Goal: Information Seeking & Learning: Learn about a topic

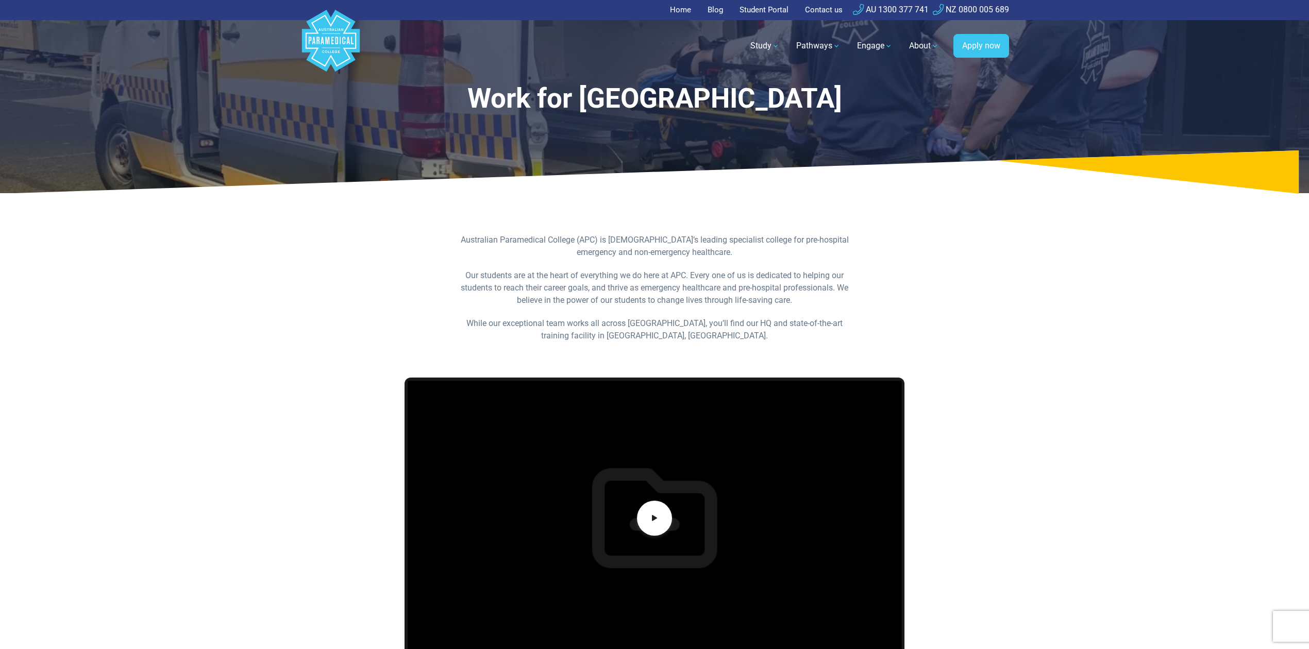
click at [685, 10] on link "Home" at bounding box center [683, 10] width 27 height 20
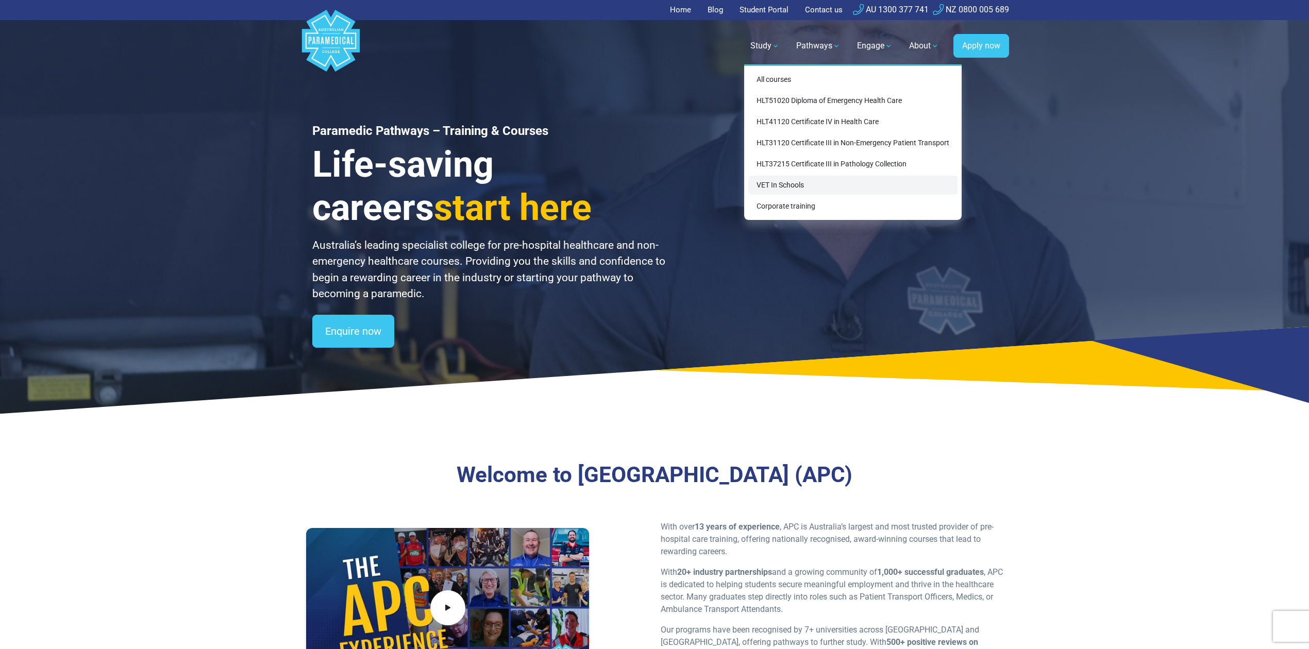
click at [836, 183] on link "VET In Schools" at bounding box center [852, 185] width 209 height 19
